Goal: Information Seeking & Learning: Learn about a topic

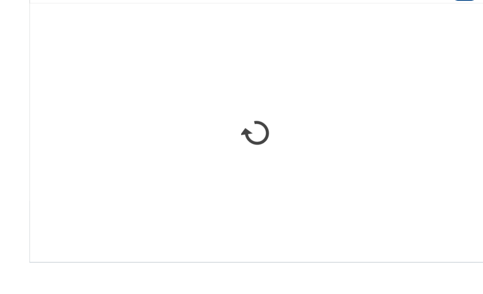
scroll to position [670, 0]
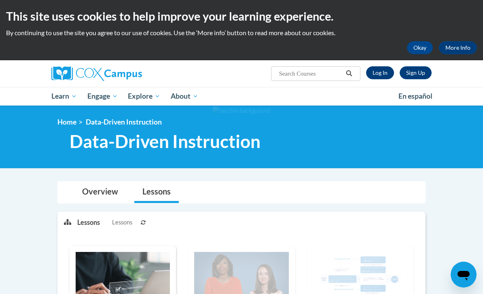
click at [372, 72] on link "Log In" at bounding box center [380, 72] width 28 height 13
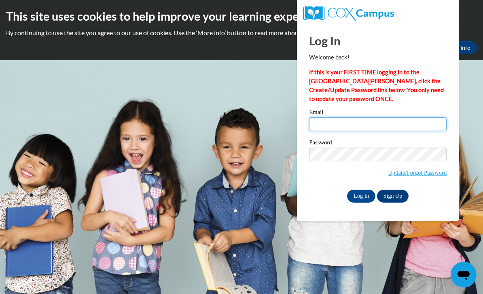
type input "dosse2@mymail.shawnee.edu"
click at [361, 195] on input "Log In" at bounding box center [361, 196] width 28 height 13
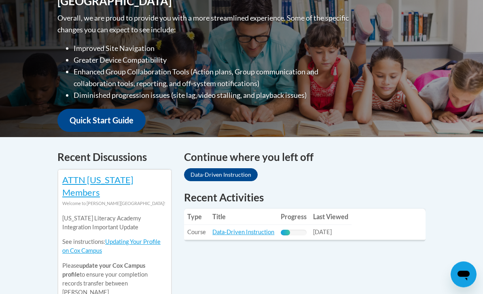
scroll to position [235, 0]
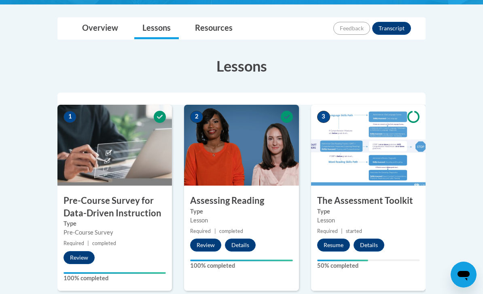
scroll to position [180, 0]
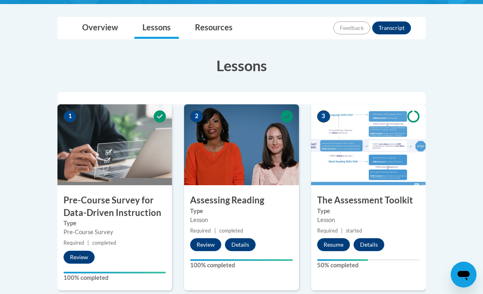
click at [329, 245] on button "Resume" at bounding box center [333, 244] width 33 height 13
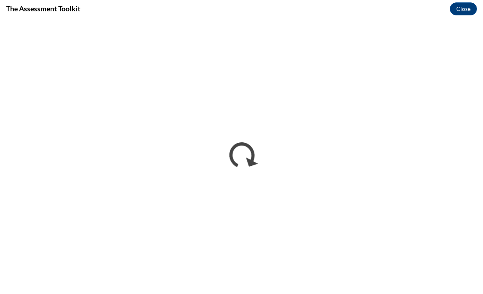
scroll to position [180, 0]
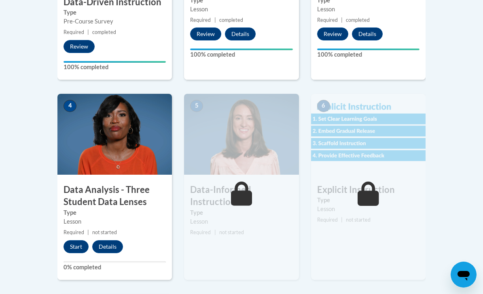
scroll to position [392, 0]
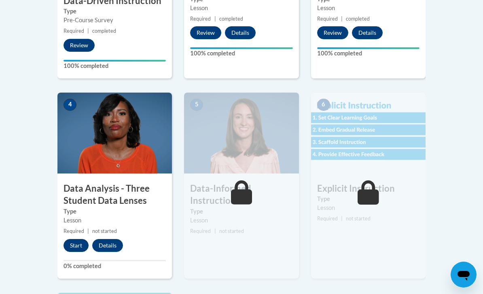
click at [77, 247] on button "Start" at bounding box center [76, 245] width 25 height 13
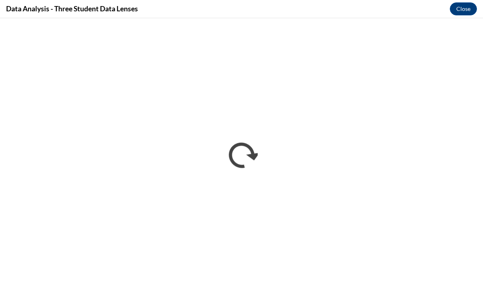
scroll to position [0, 0]
click at [468, 9] on button "Close" at bounding box center [463, 8] width 27 height 13
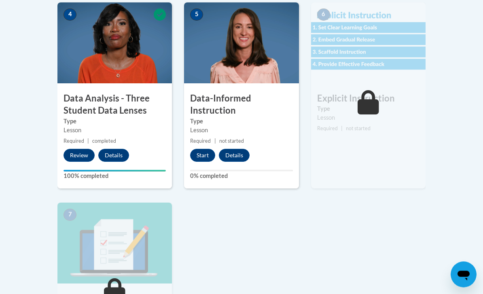
scroll to position [483, 0]
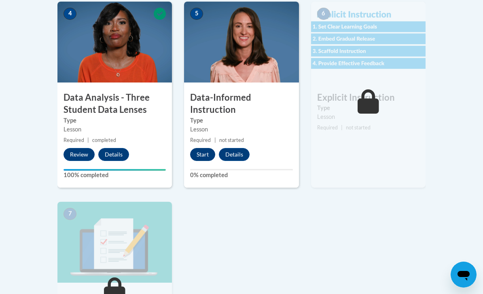
click at [204, 156] on button "Start" at bounding box center [202, 154] width 25 height 13
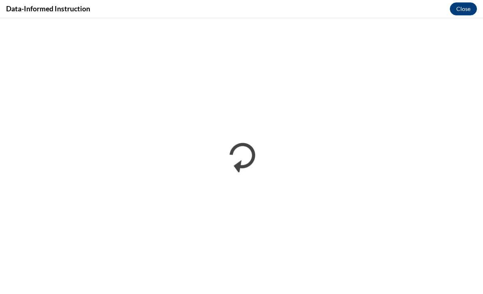
scroll to position [731, 0]
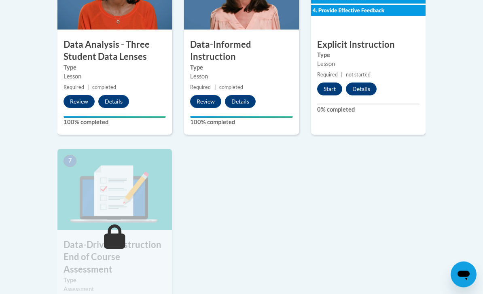
scroll to position [536, 0]
click at [331, 92] on button "Start" at bounding box center [329, 89] width 25 height 13
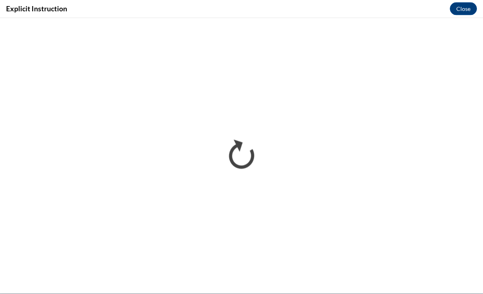
scroll to position [731, 0]
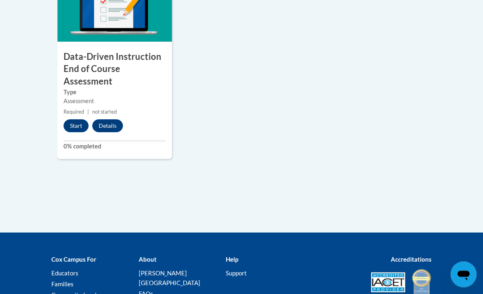
scroll to position [721, 0]
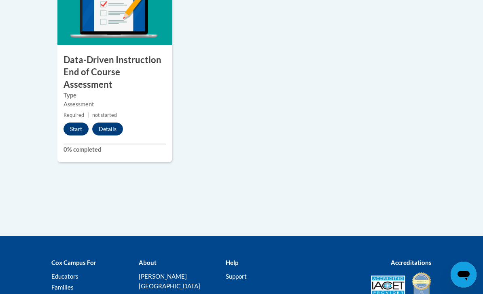
click at [74, 130] on button "Start" at bounding box center [76, 129] width 25 height 13
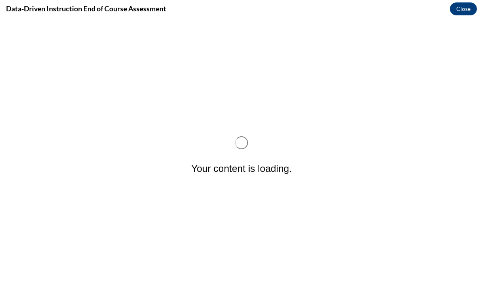
scroll to position [0, 0]
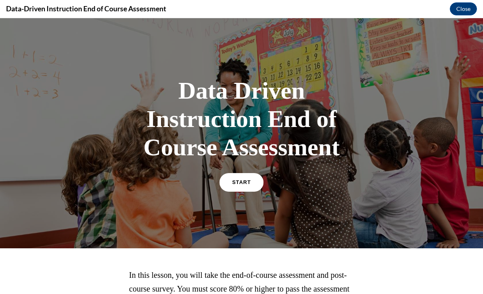
click at [255, 184] on link "START" at bounding box center [241, 182] width 44 height 19
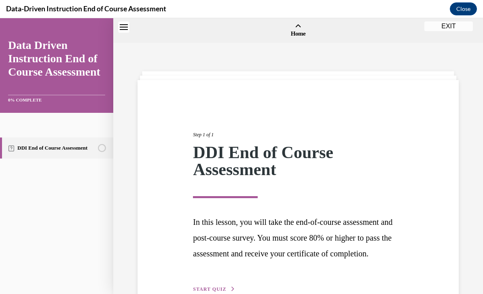
scroll to position [25, 0]
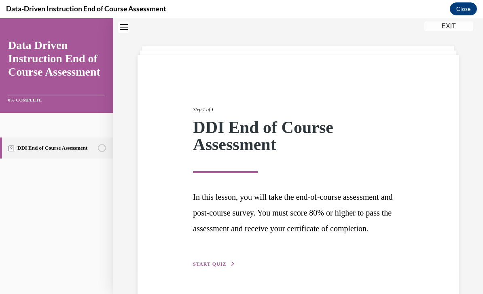
click at [235, 269] on div "Step 1 of 1 DDI End of Course Assessment In this lesson, you will take the end-…" at bounding box center [298, 177] width 222 height 181
click at [201, 267] on span "START QUIZ" at bounding box center [209, 264] width 33 height 6
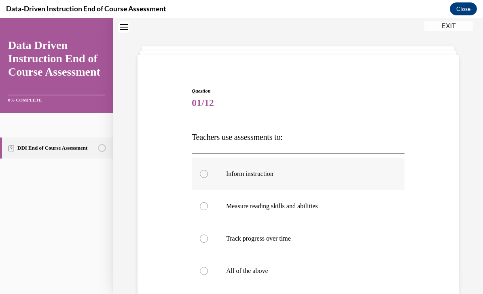
click at [362, 178] on label "Inform instruction" at bounding box center [298, 174] width 213 height 32
click at [208, 178] on input "Inform instruction" at bounding box center [204, 174] width 8 height 8
radio input "true"
click at [320, 278] on label "All of the above" at bounding box center [298, 271] width 213 height 32
click at [208, 275] on input "All of the above" at bounding box center [204, 271] width 8 height 8
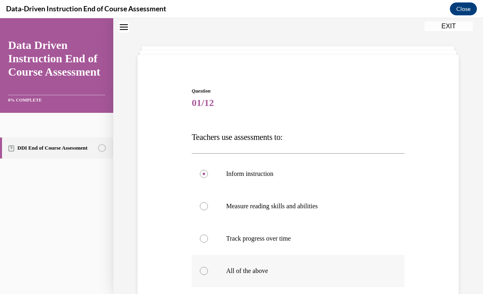
radio input "true"
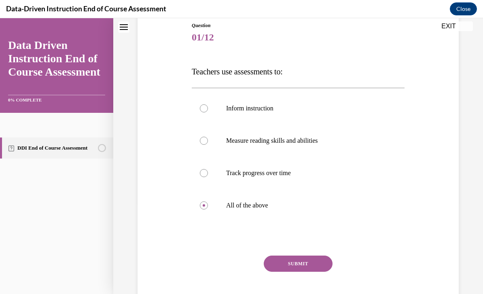
click at [304, 269] on button "SUBMIT" at bounding box center [298, 264] width 69 height 16
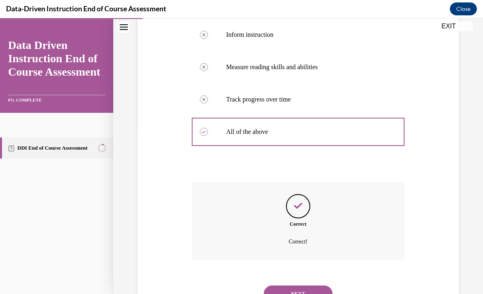
scroll to position [164, 0]
click at [299, 287] on button "NEXT" at bounding box center [298, 294] width 69 height 16
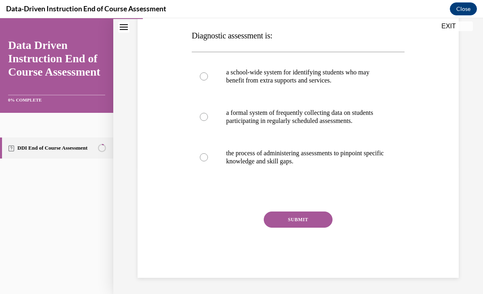
scroll to position [90, 0]
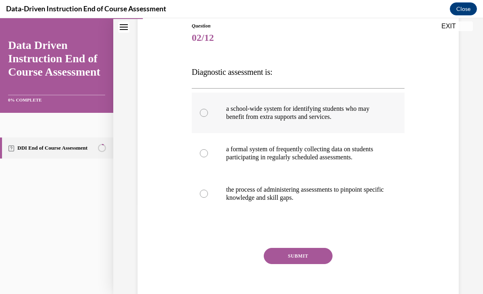
click at [339, 106] on p "a school-wide system for identifying students who may benefit from extra suppor…" at bounding box center [305, 113] width 158 height 16
click at [208, 109] on input "a school-wide system for identifying students who may benefit from extra suppor…" at bounding box center [204, 113] width 8 height 8
radio input "true"
click at [306, 264] on button "SUBMIT" at bounding box center [298, 256] width 69 height 16
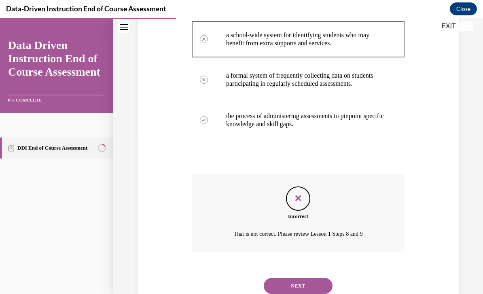
scroll to position [25, 0]
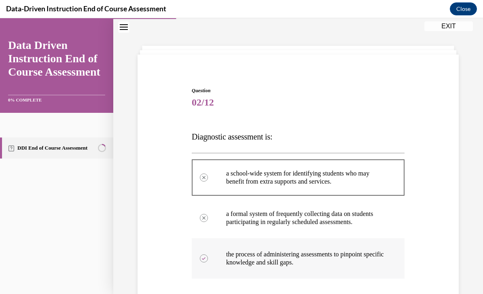
click at [310, 279] on label "the process of administering assessments to pinpoint specific knowledge and ski…" at bounding box center [298, 258] width 213 height 40
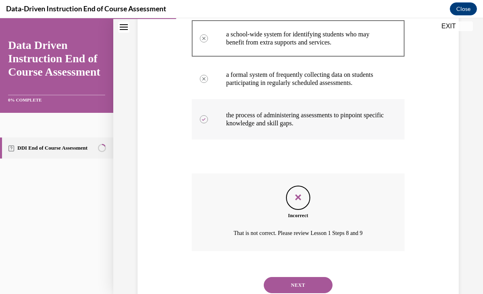
scroll to position [164, 0]
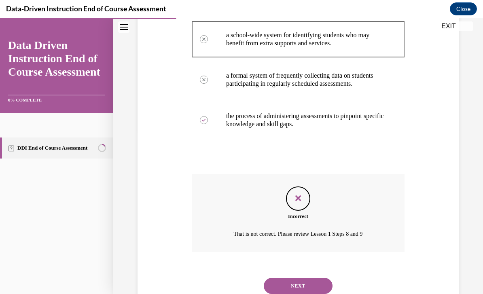
click at [308, 287] on button "NEXT" at bounding box center [298, 286] width 69 height 16
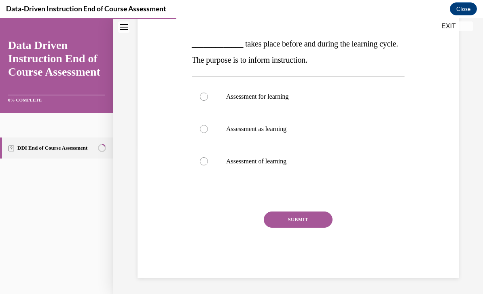
scroll to position [90, 0]
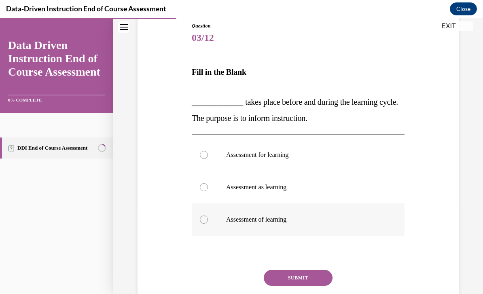
click at [304, 210] on label "Assessment of learning" at bounding box center [298, 220] width 213 height 32
click at [208, 216] on input "Assessment of learning" at bounding box center [204, 220] width 8 height 8
radio input "true"
click at [309, 279] on button "SUBMIT" at bounding box center [298, 278] width 69 height 16
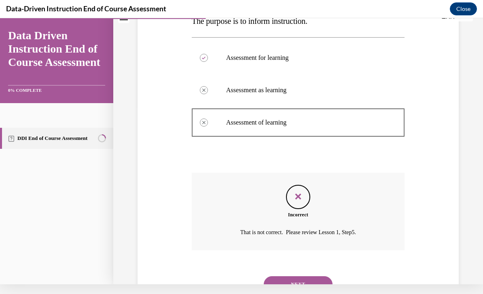
scroll to position [25, 0]
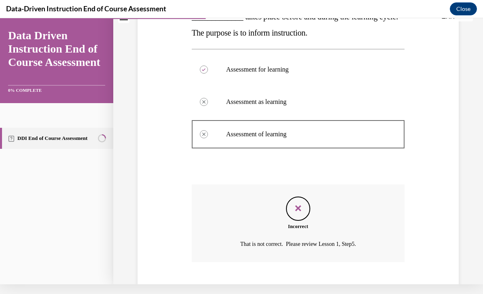
click at [304, 288] on button "NEXT" at bounding box center [298, 296] width 69 height 16
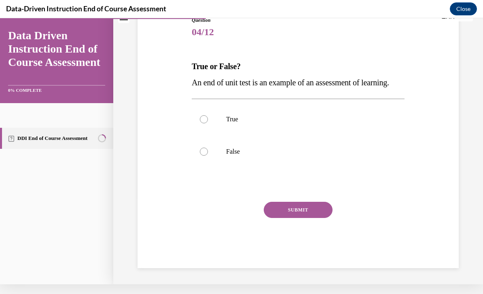
scroll to position [66, 0]
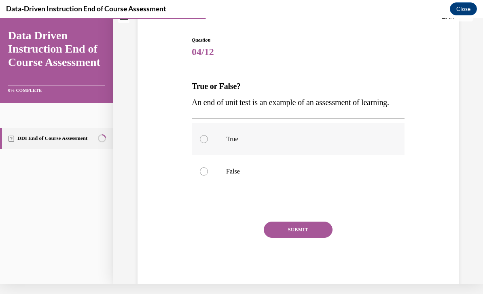
click at [310, 143] on p "True" at bounding box center [305, 139] width 158 height 8
click at [208, 143] on input "True" at bounding box center [204, 139] width 8 height 8
radio input "true"
click at [307, 238] on button "SUBMIT" at bounding box center [298, 230] width 69 height 16
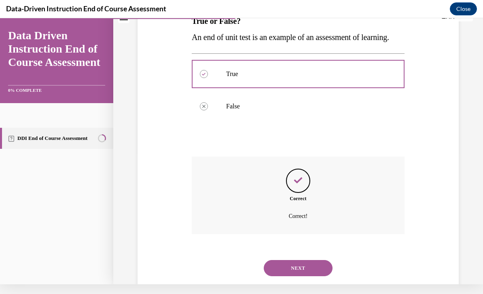
click at [307, 274] on button "NEXT" at bounding box center [298, 268] width 69 height 16
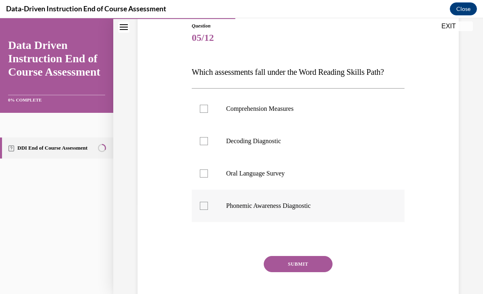
click at [306, 211] on label "Phonemic Awareness Diagnostic" at bounding box center [298, 206] width 213 height 32
click at [208, 210] on input "Phonemic Awareness Diagnostic" at bounding box center [204, 206] width 8 height 8
checkbox input "true"
click at [302, 266] on button "SUBMIT" at bounding box center [298, 264] width 69 height 16
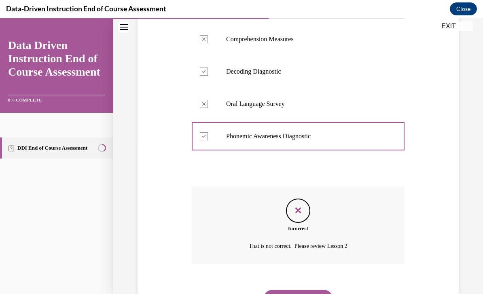
scroll to position [164, 0]
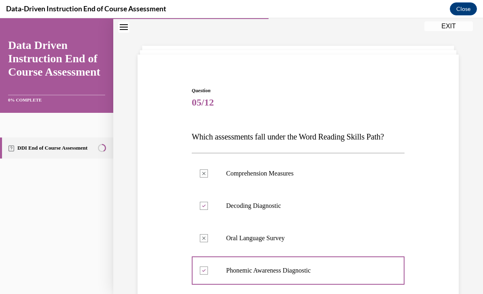
click at [302, 282] on div at bounding box center [298, 270] width 213 height 36
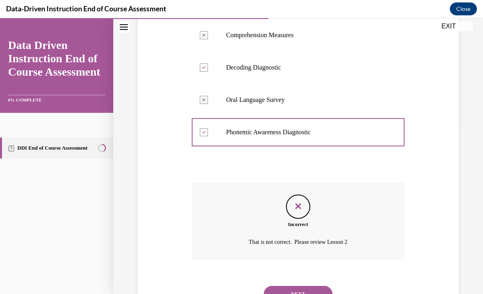
click at [309, 286] on button "NEXT" at bounding box center [298, 294] width 69 height 16
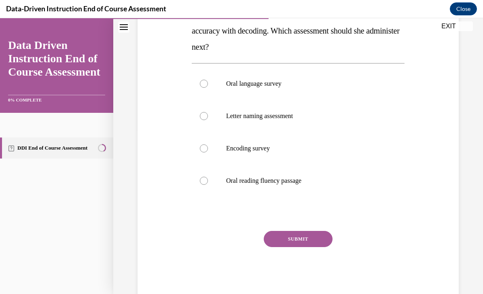
scroll to position [0, 0]
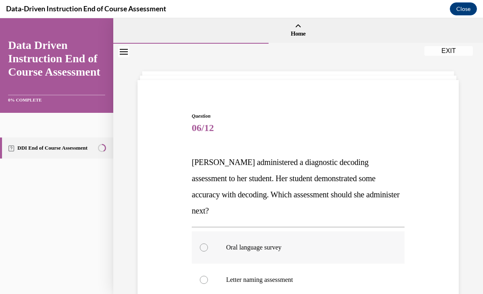
click at [307, 244] on p "Oral language survey" at bounding box center [305, 248] width 158 height 8
click at [208, 244] on input "Oral language survey" at bounding box center [204, 248] width 8 height 8
radio input "true"
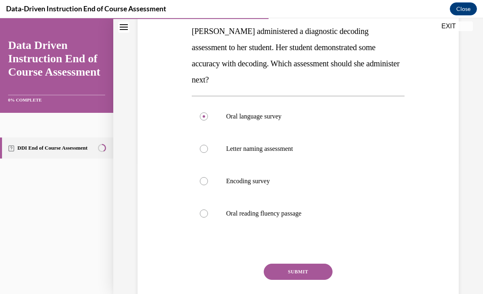
click at [307, 264] on button "SUBMIT" at bounding box center [298, 272] width 69 height 16
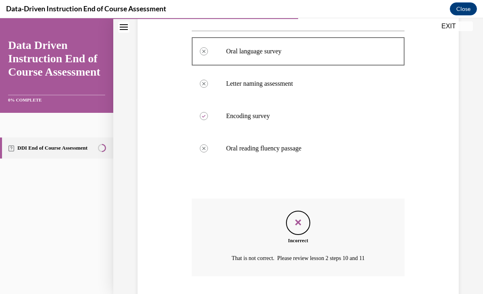
scroll to position [25, 0]
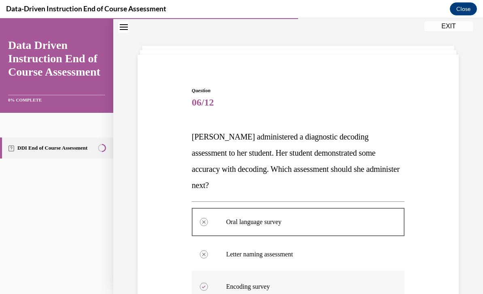
click at [307, 284] on label "Encoding survey" at bounding box center [298, 287] width 213 height 32
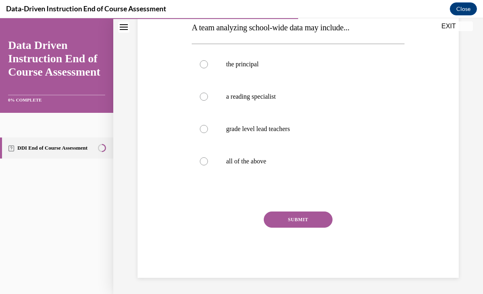
scroll to position [90, 0]
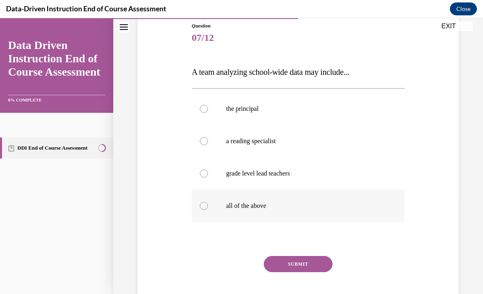
click at [305, 212] on label "all of the above" at bounding box center [298, 206] width 213 height 32
click at [208, 210] on input "all of the above" at bounding box center [204, 206] width 8 height 8
radio input "true"
click at [304, 263] on button "SUBMIT" at bounding box center [298, 264] width 69 height 16
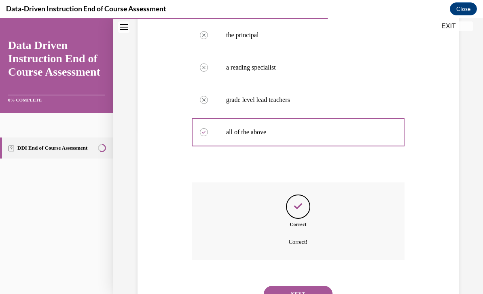
click at [305, 286] on button "NEXT" at bounding box center [298, 294] width 69 height 16
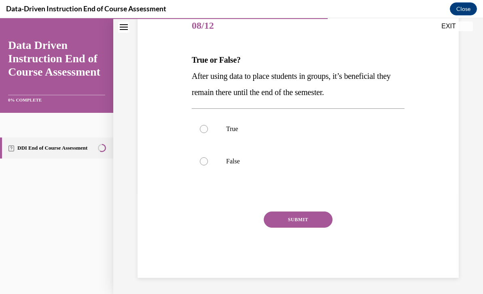
scroll to position [66, 0]
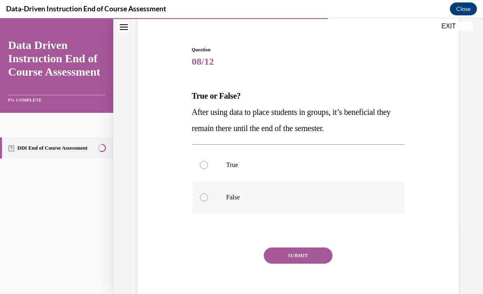
click at [307, 206] on label "False" at bounding box center [298, 197] width 213 height 32
click at [208, 201] on input "False" at bounding box center [204, 197] width 8 height 8
radio input "true"
click at [304, 260] on button "SUBMIT" at bounding box center [298, 256] width 69 height 16
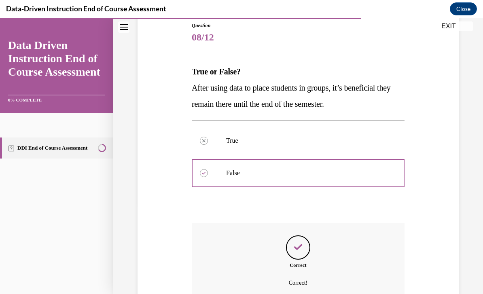
scroll to position [131, 0]
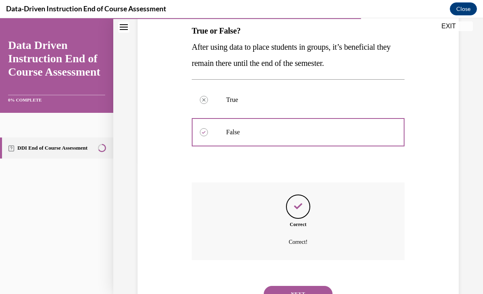
click at [302, 286] on button "NEXT" at bounding box center [298, 294] width 69 height 16
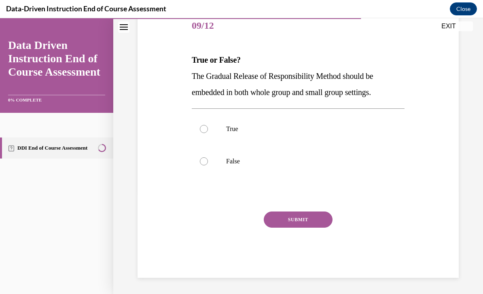
scroll to position [66, 0]
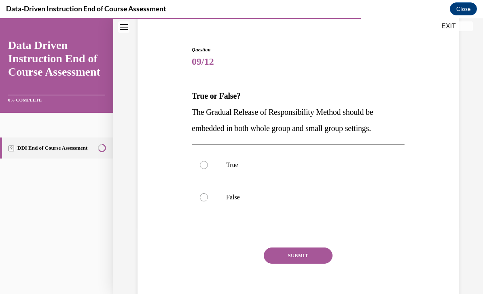
click at [307, 257] on button "SUBMIT" at bounding box center [298, 256] width 69 height 16
click at [317, 175] on label "True" at bounding box center [298, 165] width 213 height 32
click at [208, 169] on input "True" at bounding box center [204, 165] width 8 height 8
radio input "true"
click at [305, 251] on button "SUBMIT" at bounding box center [298, 256] width 69 height 16
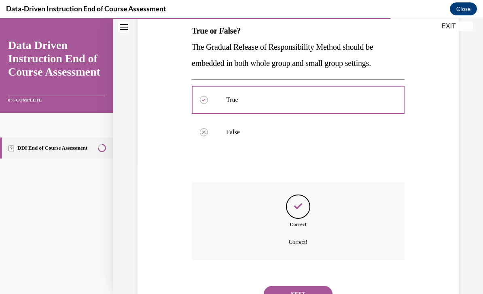
click at [307, 286] on button "NEXT" at bounding box center [298, 294] width 69 height 16
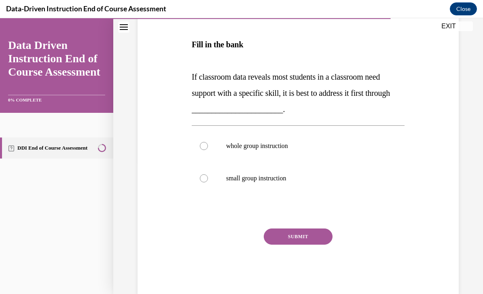
scroll to position [90, 0]
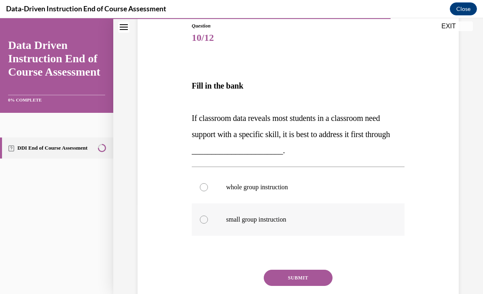
click at [304, 225] on label "small group instruction" at bounding box center [298, 220] width 213 height 32
click at [208, 224] on input "small group instruction" at bounding box center [204, 220] width 8 height 8
radio input "true"
click at [314, 187] on p "whole group instruction" at bounding box center [305, 187] width 158 height 8
click at [208, 187] on input "whole group instruction" at bounding box center [204, 187] width 8 height 8
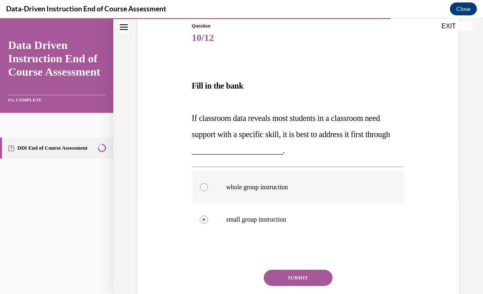
radio input "true"
click at [304, 224] on label "small group instruction" at bounding box center [298, 220] width 213 height 32
click at [208, 224] on input "small group instruction" at bounding box center [204, 220] width 8 height 8
radio input "true"
click at [309, 277] on button "SUBMIT" at bounding box center [298, 278] width 69 height 16
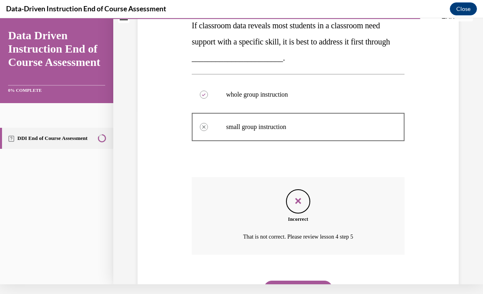
scroll to position [178, 0]
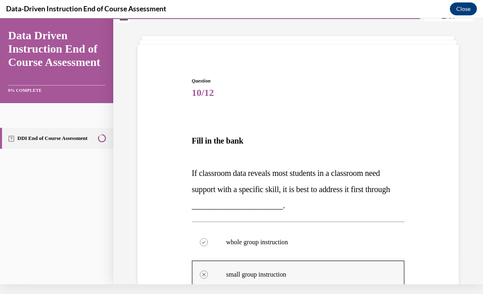
click at [301, 274] on p "small group instruction" at bounding box center [305, 275] width 158 height 8
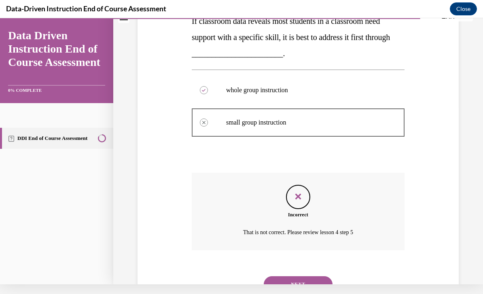
click at [292, 276] on button "NEXT" at bounding box center [298, 284] width 69 height 16
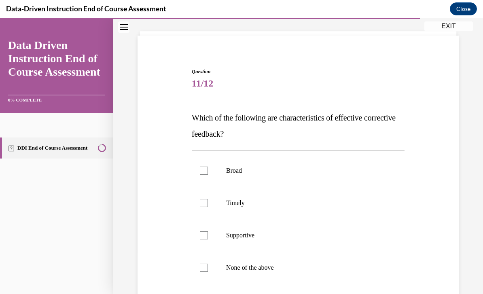
scroll to position [45, 0]
click at [293, 246] on label "Supportive" at bounding box center [298, 235] width 213 height 32
click at [208, 240] on input "Supportive" at bounding box center [204, 235] width 8 height 8
checkbox input "true"
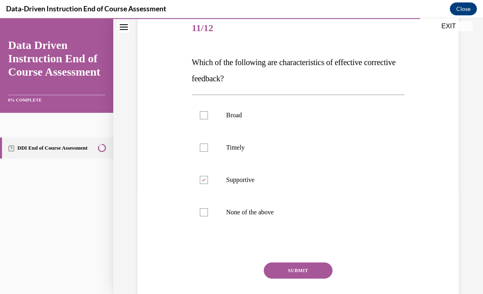
click at [307, 277] on button "SUBMIT" at bounding box center [298, 271] width 69 height 16
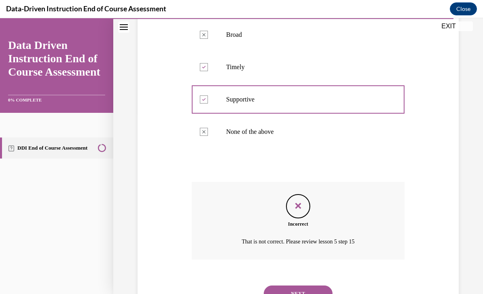
scroll to position [180, 0]
click at [305, 286] on button "NEXT" at bounding box center [298, 294] width 69 height 16
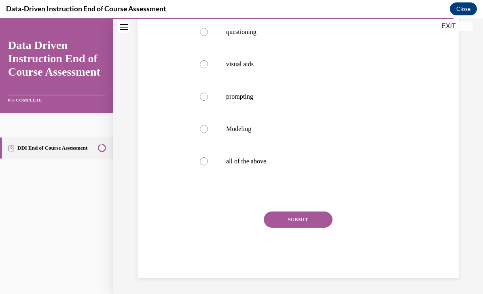
scroll to position [0, 0]
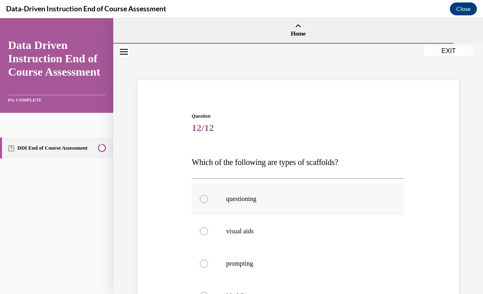
click at [309, 197] on p "questioning" at bounding box center [305, 199] width 158 height 8
click at [208, 197] on input "questioning" at bounding box center [204, 199] width 8 height 8
radio input "true"
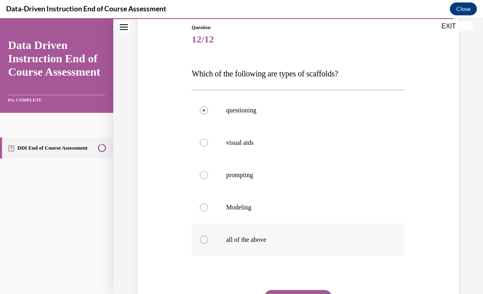
click at [299, 249] on label "all of the above" at bounding box center [298, 240] width 213 height 32
click at [208, 244] on input "all of the above" at bounding box center [204, 240] width 8 height 8
radio input "true"
click at [311, 294] on button "SUBMIT" at bounding box center [298, 298] width 69 height 16
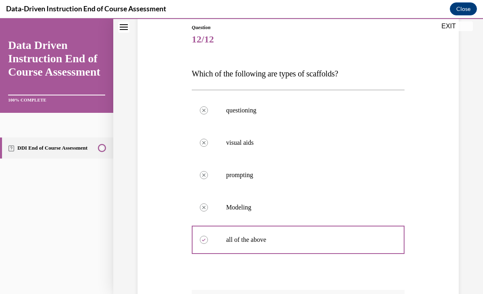
scroll to position [10, 0]
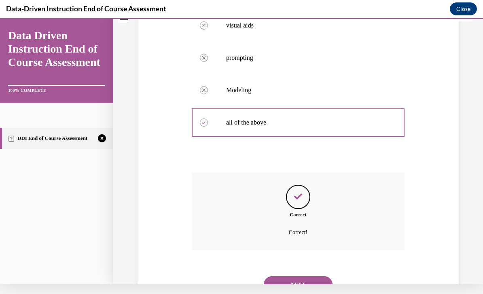
click at [307, 276] on button "NEXT" at bounding box center [298, 284] width 69 height 16
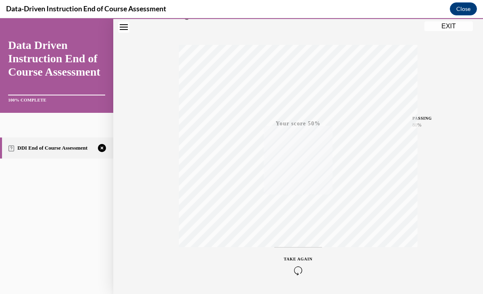
scroll to position [112, 0]
click at [306, 264] on div "TAKE AGAIN" at bounding box center [298, 266] width 29 height 19
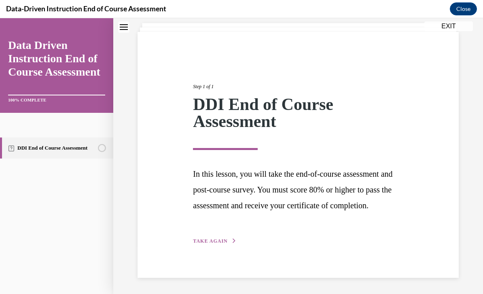
scroll to position [36, 0]
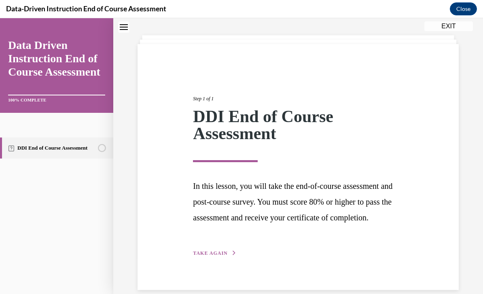
click at [301, 258] on div "Step 1 of 1 DDI End of Course Assessment In this lesson, you will take the end-…" at bounding box center [298, 166] width 222 height 181
click at [233, 277] on div "Step 1 of 1 DDI End of Course Assessment In this lesson, you will take the end-…" at bounding box center [298, 167] width 321 height 246
click at [235, 255] on icon "button" at bounding box center [234, 253] width 5 height 4
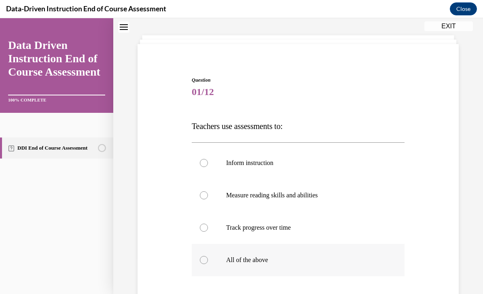
click at [280, 266] on label "All of the above" at bounding box center [298, 260] width 213 height 32
click at [208, 264] on input "All of the above" at bounding box center [204, 260] width 8 height 8
radio input "true"
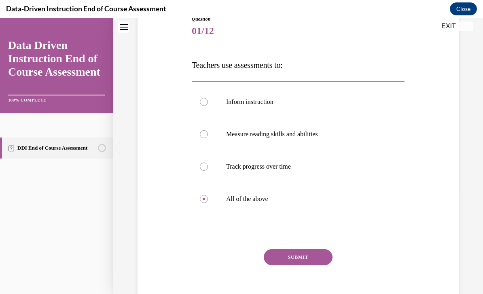
click at [289, 259] on button "SUBMIT" at bounding box center [298, 257] width 69 height 16
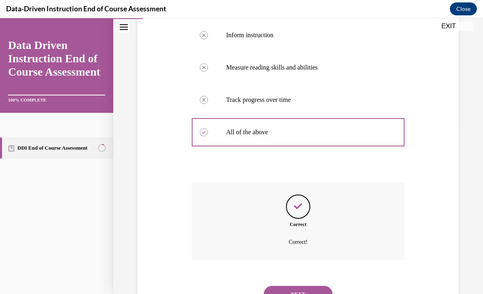
scroll to position [164, 0]
click at [294, 286] on button "NEXT" at bounding box center [298, 294] width 69 height 16
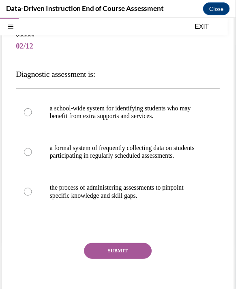
scroll to position [40, 0]
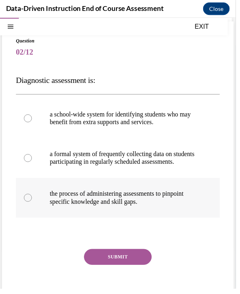
click at [132, 209] on p "the process of administering assessments to pinpoint specific knowledge and ski…" at bounding box center [127, 201] width 153 height 16
click at [32, 205] on input "the process of administering assessments to pinpoint specific knowledge and ski…" at bounding box center [28, 201] width 8 height 8
radio input "true"
click at [143, 269] on button "SUBMIT" at bounding box center [119, 261] width 69 height 16
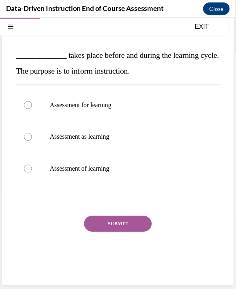
scroll to position [54, 0]
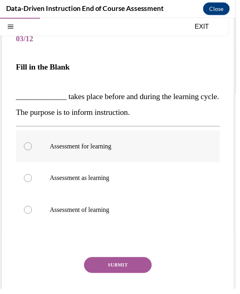
click at [107, 153] on label "Assessment for learning" at bounding box center [119, 148] width 207 height 32
click at [32, 153] on input "Assessment for learning" at bounding box center [28, 148] width 8 height 8
radio input "true"
click at [145, 267] on button "SUBMIT" at bounding box center [119, 269] width 69 height 16
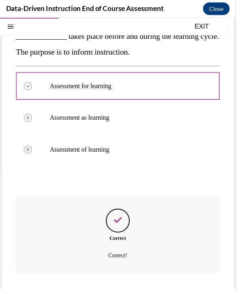
scroll to position [119, 0]
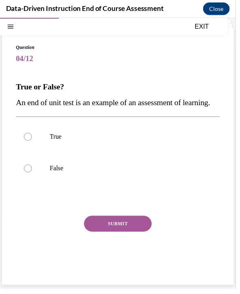
scroll to position [25, 0]
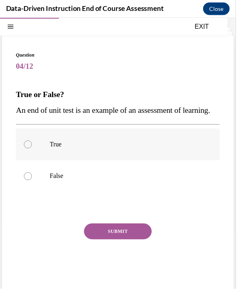
click at [87, 163] on label "True" at bounding box center [119, 147] width 207 height 32
click at [32, 151] on input "True" at bounding box center [28, 147] width 8 height 8
radio input "true"
click at [131, 244] on button "SUBMIT" at bounding box center [119, 235] width 69 height 16
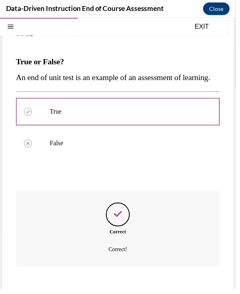
scroll to position [73, 0]
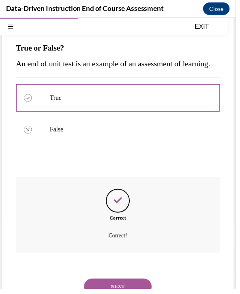
click at [142, 294] on button "NEXT" at bounding box center [119, 292] width 69 height 16
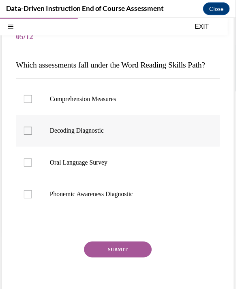
click at [125, 149] on label "Decoding Diagnostic" at bounding box center [119, 133] width 207 height 32
click at [32, 137] on input "Decoding Diagnostic" at bounding box center [28, 133] width 8 height 8
checkbox input "true"
click at [141, 201] on label "Phonemic Awareness Diagnostic" at bounding box center [119, 197] width 207 height 32
click at [32, 201] on input "Phonemic Awareness Diagnostic" at bounding box center [28, 197] width 8 height 8
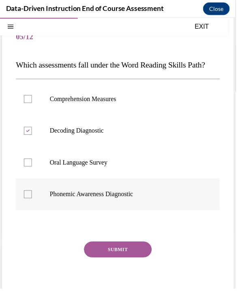
checkbox input "true"
click at [146, 262] on button "SUBMIT" at bounding box center [119, 254] width 69 height 16
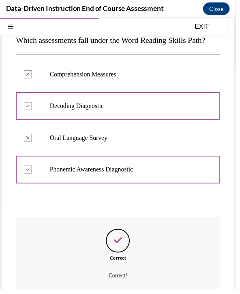
scroll to position [121, 0]
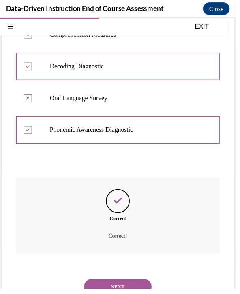
click at [142, 294] on button "NEXT" at bounding box center [119, 292] width 69 height 16
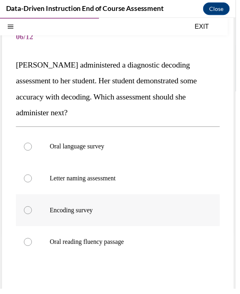
click at [115, 203] on label "Encoding survey" at bounding box center [119, 213] width 207 height 32
click at [32, 210] on input "Encoding survey" at bounding box center [28, 214] width 8 height 8
radio input "true"
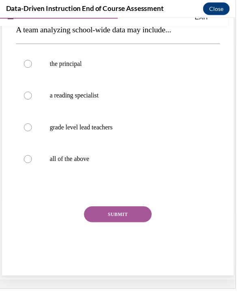
scroll to position [40, 0]
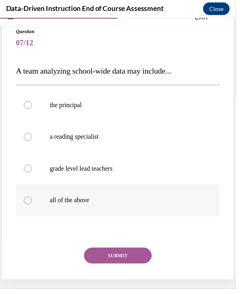
click at [157, 215] on label "all of the above" at bounding box center [119, 203] width 207 height 32
click at [32, 208] on input "all of the above" at bounding box center [28, 203] width 8 height 8
radio input "true"
click at [148, 258] on button "SUBMIT" at bounding box center [119, 260] width 69 height 16
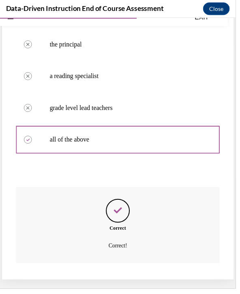
scroll to position [105, 0]
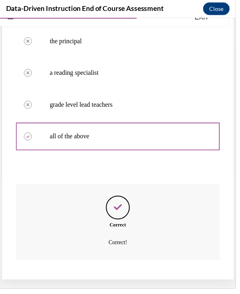
click at [146, 292] on button "NEXT" at bounding box center [119, 298] width 69 height 16
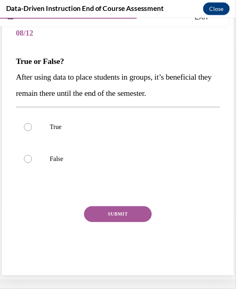
scroll to position [25, 0]
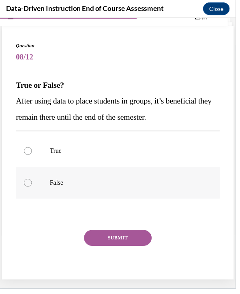
click at [117, 195] on label "False" at bounding box center [119, 186] width 207 height 32
click at [32, 190] on input "False" at bounding box center [28, 186] width 8 height 8
radio input "true"
click at [133, 235] on button "SUBMIT" at bounding box center [119, 242] width 69 height 16
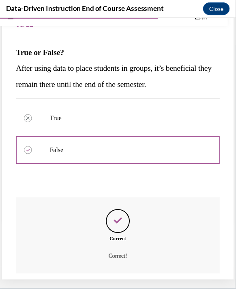
scroll to position [73, 0]
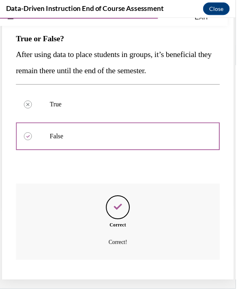
click at [142, 290] on button "NEXT" at bounding box center [119, 298] width 69 height 16
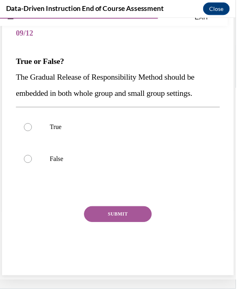
scroll to position [25, 0]
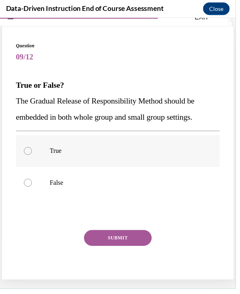
click at [105, 153] on p "True" at bounding box center [127, 153] width 153 height 8
click at [32, 153] on input "True" at bounding box center [28, 153] width 8 height 8
radio input "true"
click at [132, 241] on button "SUBMIT" at bounding box center [119, 242] width 69 height 16
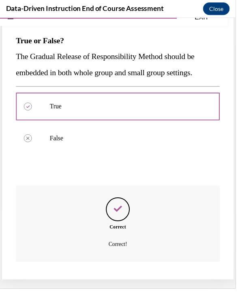
scroll to position [73, 0]
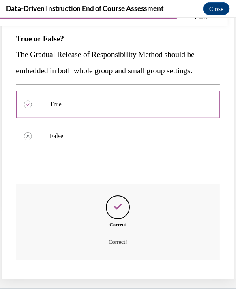
click at [144, 290] on button "NEXT" at bounding box center [119, 298] width 69 height 16
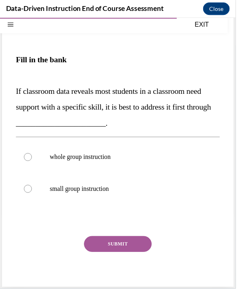
scroll to position [54, 0]
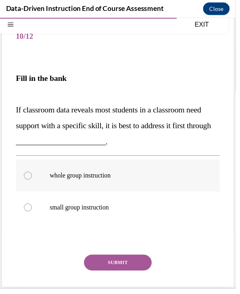
click at [125, 180] on p "whole group instruction" at bounding box center [127, 179] width 153 height 8
click at [32, 180] on input "whole group instruction" at bounding box center [28, 179] width 8 height 8
radio input "true"
click at [144, 265] on button "SUBMIT" at bounding box center [119, 267] width 69 height 16
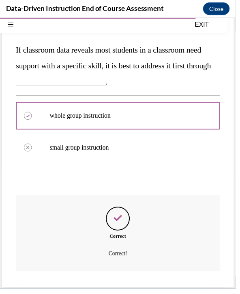
scroll to position [119, 0]
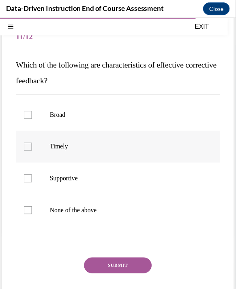
click at [98, 157] on label "Timely" at bounding box center [119, 149] width 207 height 32
click at [32, 153] on input "Timely" at bounding box center [28, 149] width 8 height 8
checkbox input "true"
click at [108, 176] on label "Supportive" at bounding box center [119, 181] width 207 height 32
click at [32, 177] on input "Supportive" at bounding box center [28, 181] width 8 height 8
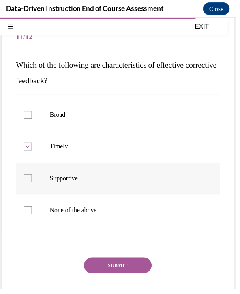
checkbox input "true"
click at [136, 269] on button "SUBMIT" at bounding box center [119, 270] width 69 height 16
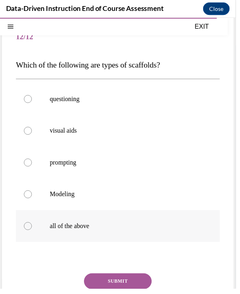
click at [197, 236] on label "all of the above" at bounding box center [119, 230] width 207 height 32
click at [32, 234] on input "all of the above" at bounding box center [28, 230] width 8 height 8
radio input "true"
click at [147, 290] on button "SUBMIT" at bounding box center [119, 286] width 69 height 16
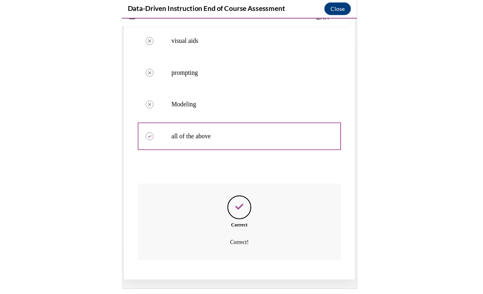
scroll to position [767, 0]
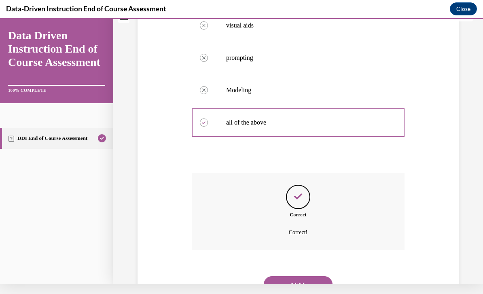
click at [283, 276] on button "NEXT" at bounding box center [298, 284] width 69 height 16
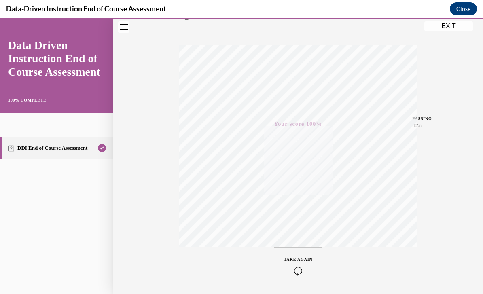
click at [461, 9] on button "Close" at bounding box center [463, 8] width 27 height 13
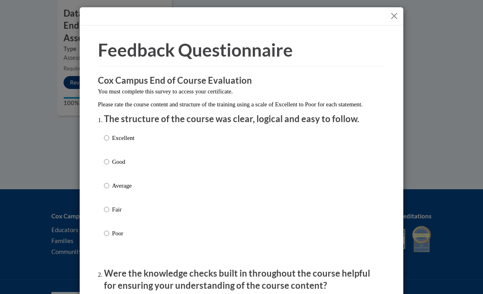
click at [134, 140] on p "Excellent" at bounding box center [123, 138] width 22 height 9
click at [109, 140] on input "Excellent" at bounding box center [106, 138] width 5 height 9
radio input "true"
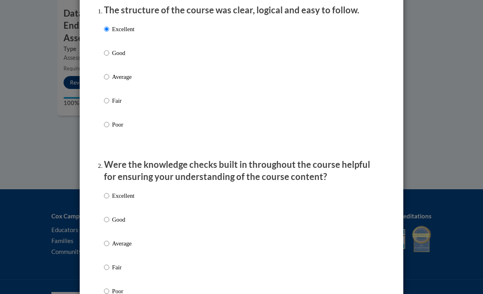
scroll to position [130, 0]
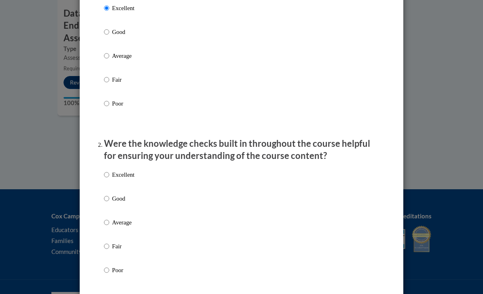
click at [131, 179] on label "Excellent" at bounding box center [119, 181] width 30 height 22
click at [109, 179] on input "Excellent" at bounding box center [106, 174] width 5 height 9
radio input "true"
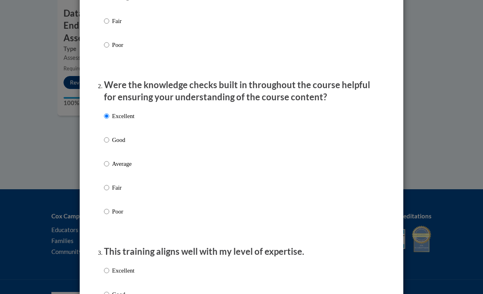
scroll to position [190, 0]
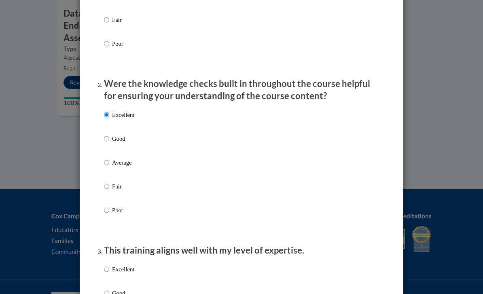
click at [130, 267] on p "Excellent" at bounding box center [123, 269] width 22 height 9
click at [109, 267] on input "Excellent" at bounding box center [106, 269] width 5 height 9
radio input "true"
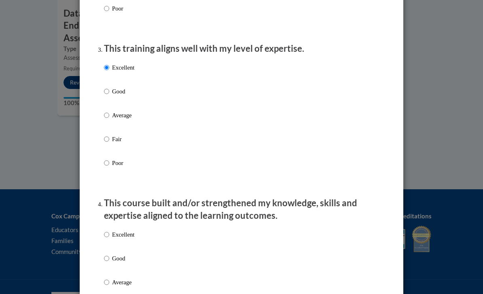
scroll to position [392, 0]
click at [118, 234] on p "Excellent" at bounding box center [123, 234] width 22 height 9
click at [109, 234] on input "Excellent" at bounding box center [106, 234] width 5 height 9
radio input "true"
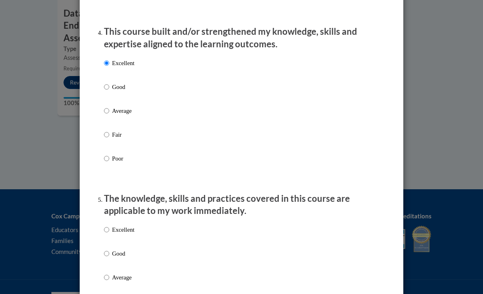
scroll to position [564, 0]
click at [117, 232] on label "Excellent" at bounding box center [119, 236] width 30 height 22
click at [109, 232] on input "Excellent" at bounding box center [106, 229] width 5 height 9
radio input "true"
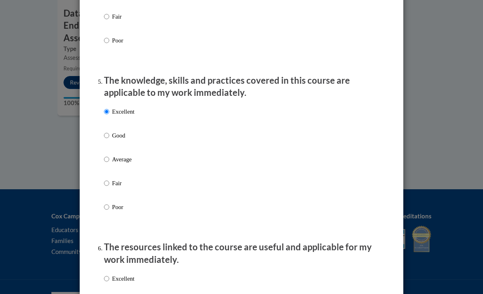
scroll to position [776, 0]
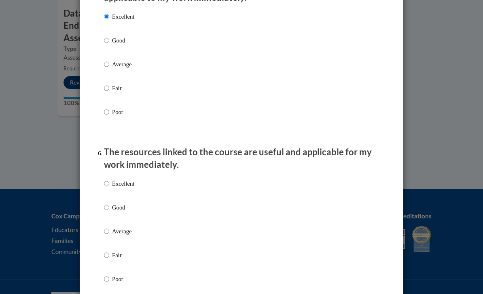
click at [107, 180] on input "Excellent" at bounding box center [106, 183] width 5 height 9
radio input "true"
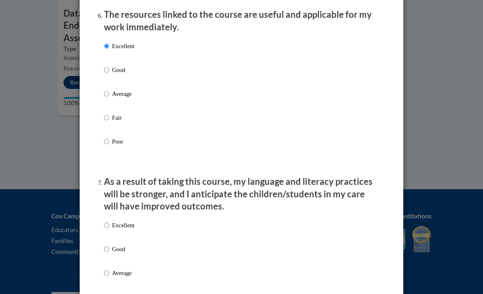
scroll to position [950, 0]
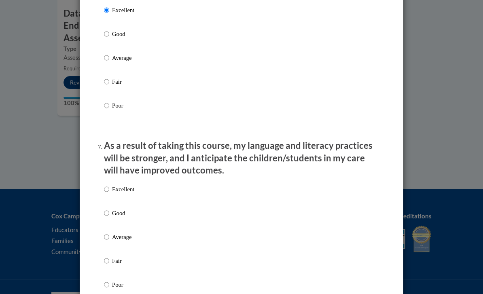
click at [110, 185] on label "Excellent" at bounding box center [119, 196] width 30 height 22
click at [109, 185] on input "Excellent" at bounding box center [106, 189] width 5 height 9
radio input "true"
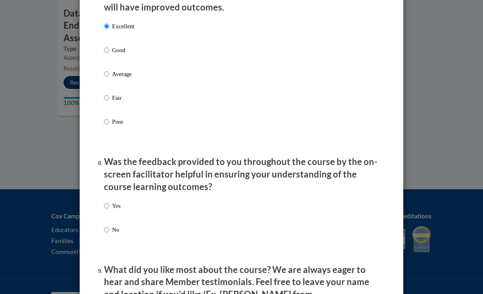
scroll to position [1120, 0]
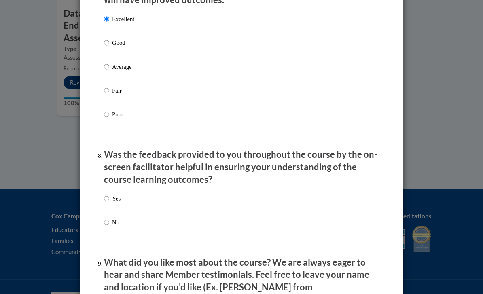
click at [116, 194] on p "Yes" at bounding box center [116, 198] width 8 height 9
click at [109, 194] on input "Yes" at bounding box center [106, 198] width 5 height 9
radio input "true"
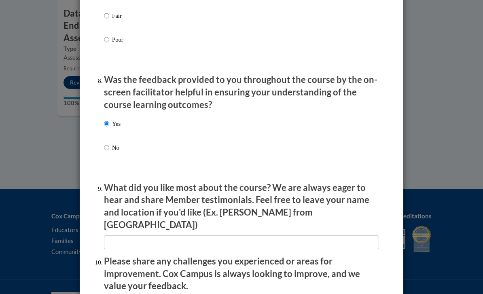
scroll to position [1221, 0]
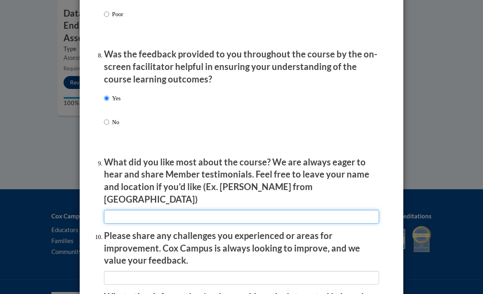
click at [123, 210] on input "textbox" at bounding box center [241, 217] width 275 height 14
type input "Na"
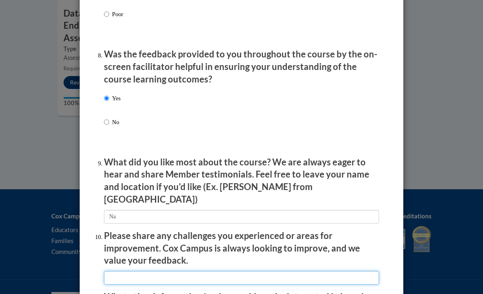
click at [128, 271] on input "textbox" at bounding box center [241, 278] width 275 height 14
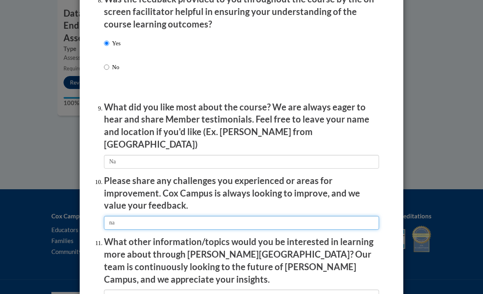
scroll to position [1288, 0]
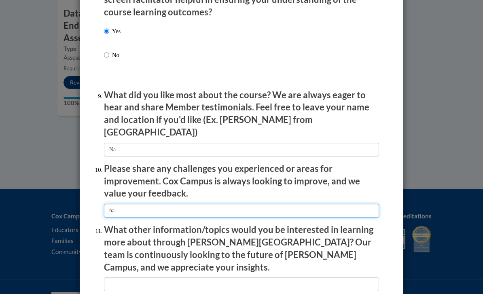
type input "na"
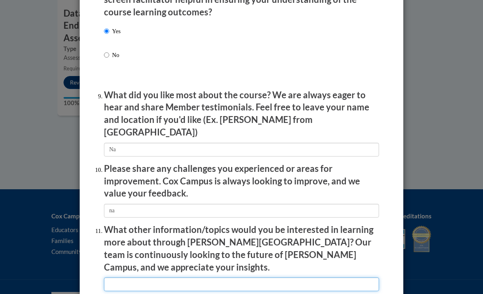
click at [127, 278] on input "textbox" at bounding box center [241, 285] width 275 height 14
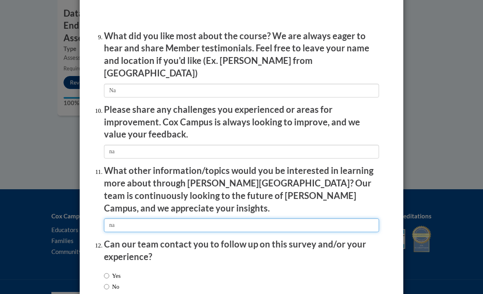
scroll to position [1346, 0]
type input "na"
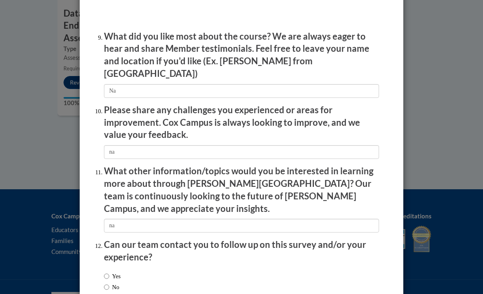
click at [108, 283] on input "No" at bounding box center [106, 287] width 5 height 9
radio input "true"
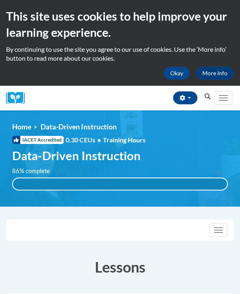
scroll to position [1, 0]
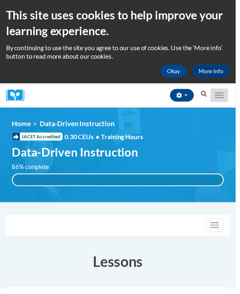
click at [224, 97] on span "Main menu" at bounding box center [222, 97] width 9 height 1
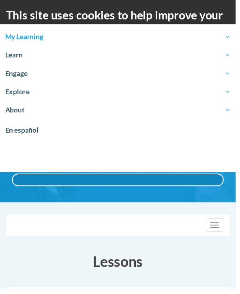
click at [209, 34] on span "My Learning" at bounding box center [119, 38] width 229 height 10
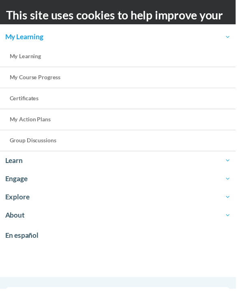
click at [210, 34] on span "My Learning" at bounding box center [119, 38] width 229 height 10
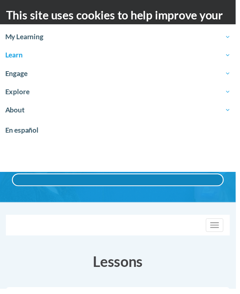
click at [233, 57] on span "Learn" at bounding box center [119, 56] width 229 height 10
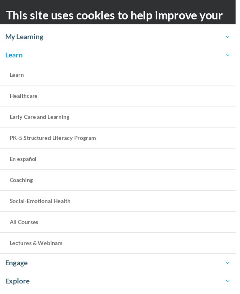
click at [230, 57] on span "Learn" at bounding box center [119, 56] width 229 height 10
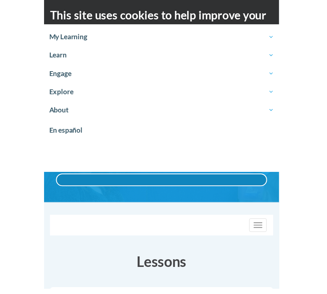
scroll to position [0, 0]
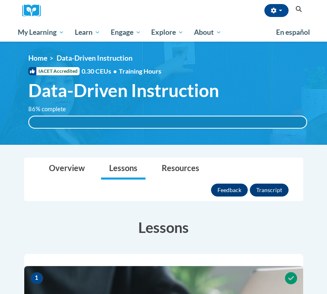
scroll to position [84, 0]
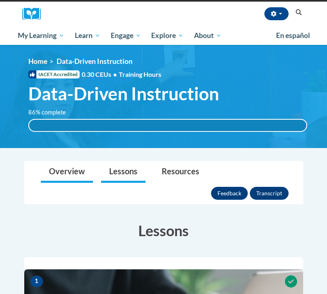
click at [64, 182] on link "Overview" at bounding box center [67, 171] width 52 height 21
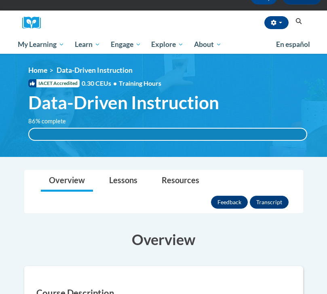
scroll to position [0, 0]
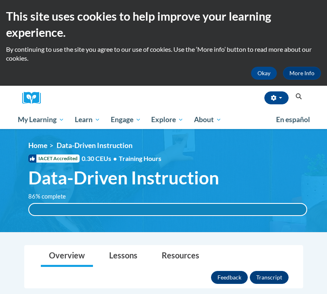
click at [194, 210] on div "86% complete" at bounding box center [168, 209] width 278 height 11
click at [183, 178] on span "Data-Driven Instruction" at bounding box center [123, 177] width 191 height 21
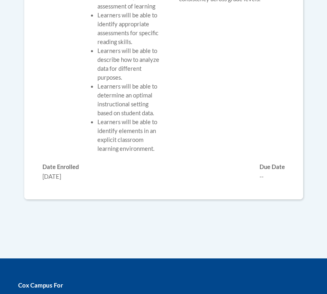
scroll to position [571, 0]
click at [59, 172] on div "10/14/2025" at bounding box center [60, 176] width 36 height 9
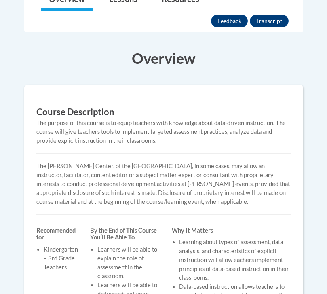
scroll to position [254, 0]
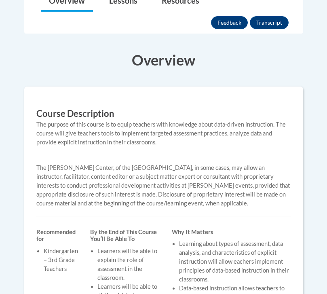
click at [64, 121] on div "The purpose of this course is to equip teachers with knowledge about data-drive…" at bounding box center [163, 134] width 255 height 27
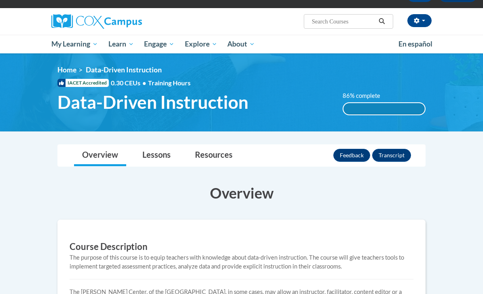
scroll to position [25, 0]
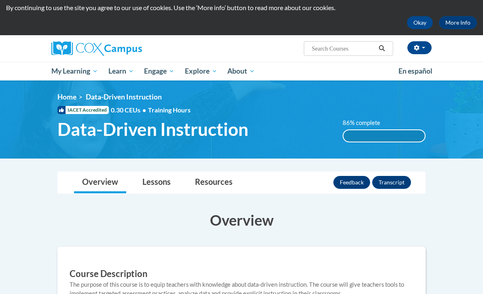
click at [354, 135] on div "86% complete" at bounding box center [383, 136] width 81 height 11
click at [329, 47] on input "Search..." at bounding box center [343, 49] width 65 height 10
type input "Child development"
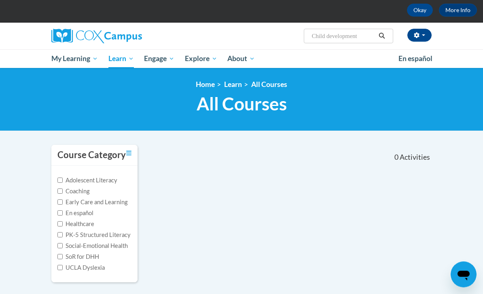
scroll to position [38, 0]
click at [363, 38] on input "Child development" at bounding box center [343, 36] width 65 height 10
type input "C"
type input "Learning modules"
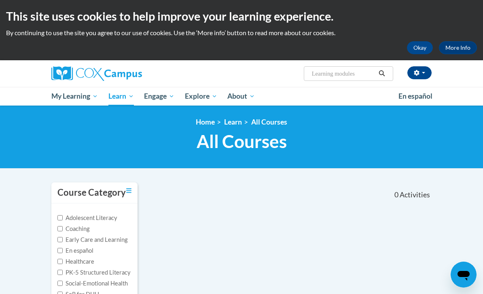
scroll to position [3, 0]
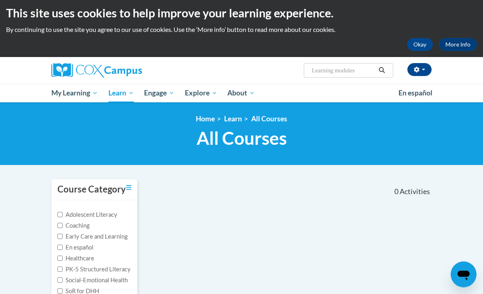
click at [360, 74] on input "Learning modules" at bounding box center [343, 71] width 65 height 10
type input "L"
type input "Development"
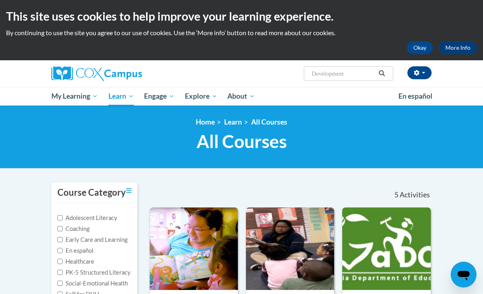
click at [365, 75] on input "Development" at bounding box center [343, 74] width 65 height 10
type input "D"
type input "Library"
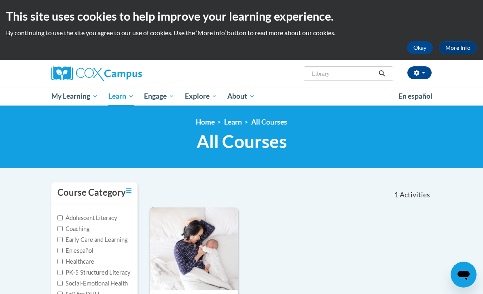
click at [354, 71] on input "Library" at bounding box center [343, 74] width 65 height 10
type input "L"
type input "Staff"
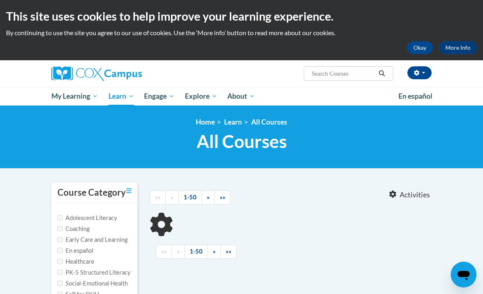
type input "Staff"
